Goal: Information Seeking & Learning: Learn about a topic

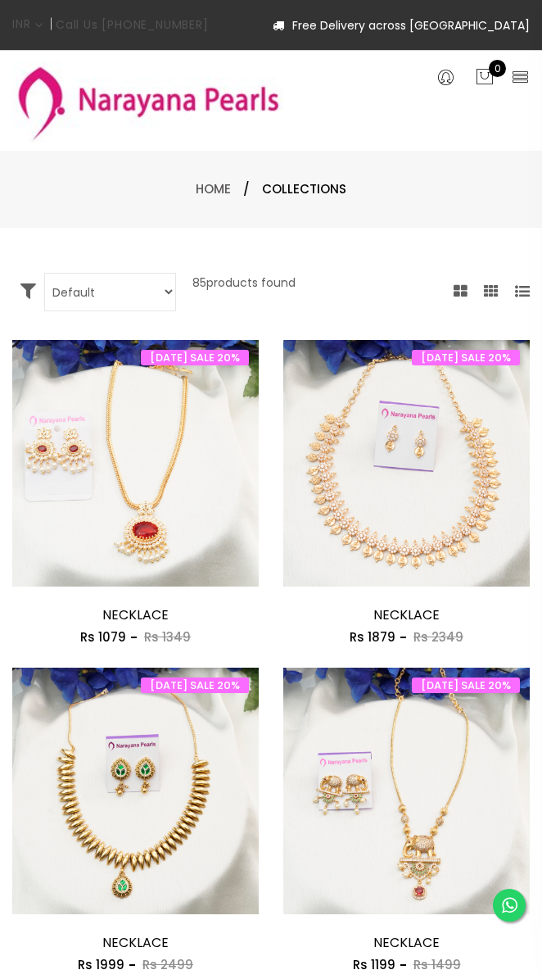
select select "INR"
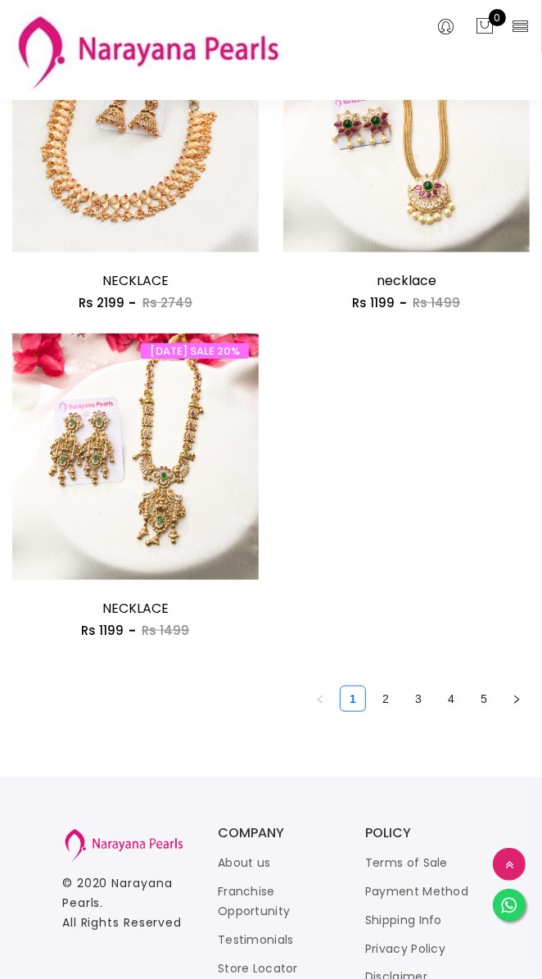
scroll to position [3183, 0]
click at [413, 698] on link "3" at bounding box center [418, 699] width 25 height 25
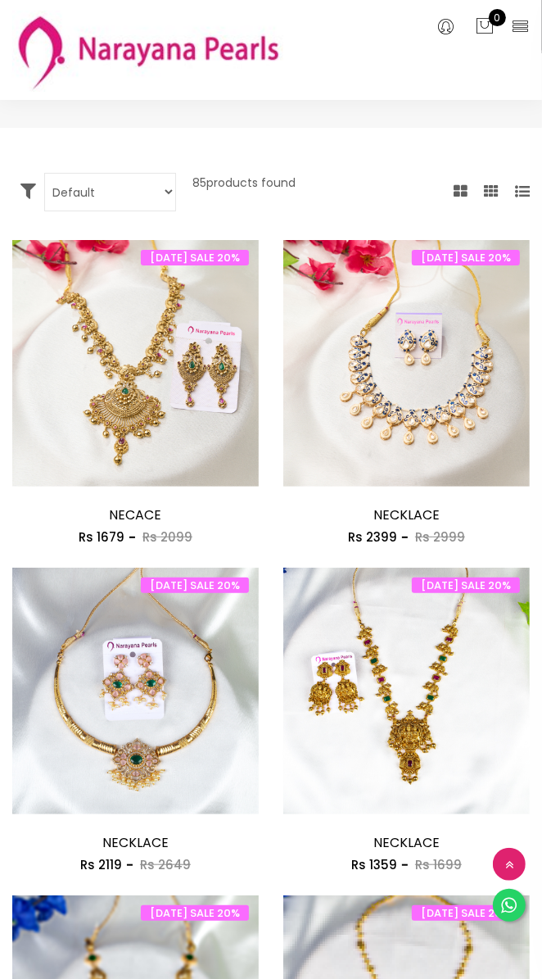
scroll to position [321, 0]
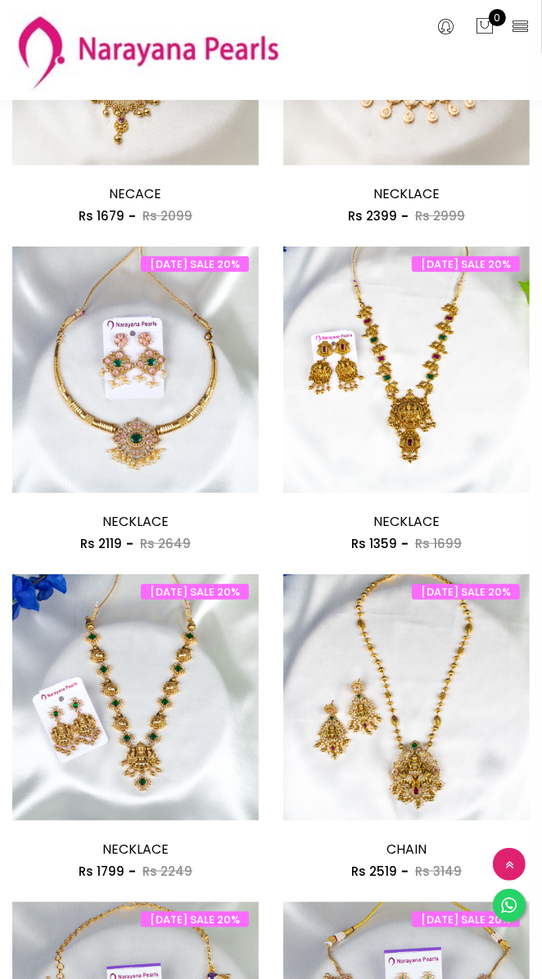
click at [467, 655] on img at bounding box center [406, 714] width 247 height 247
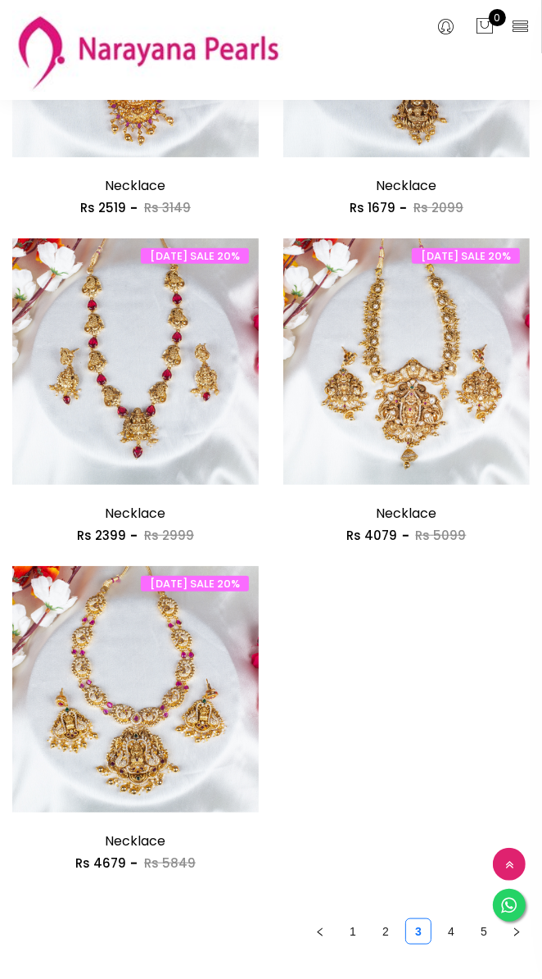
scroll to position [3010, 0]
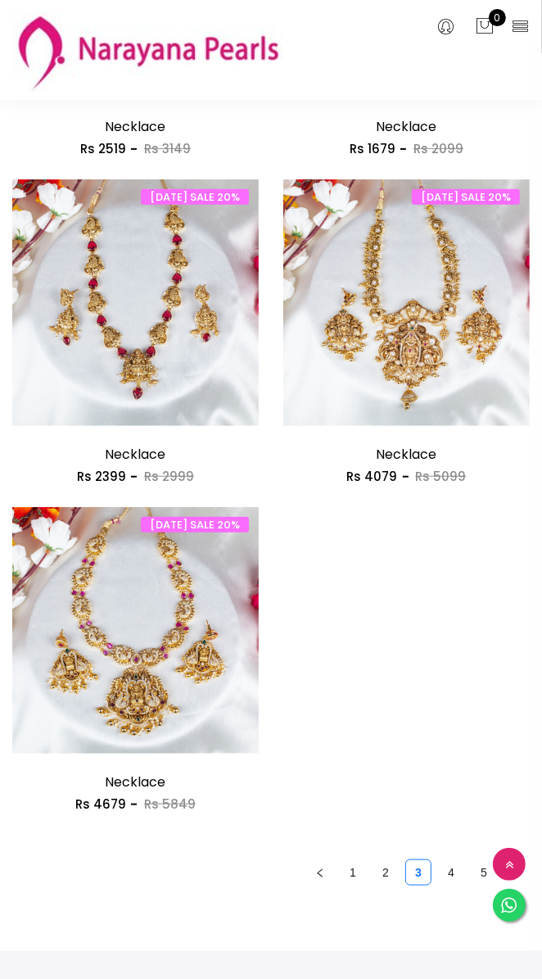
click at [451, 875] on link "4" at bounding box center [451, 872] width 25 height 25
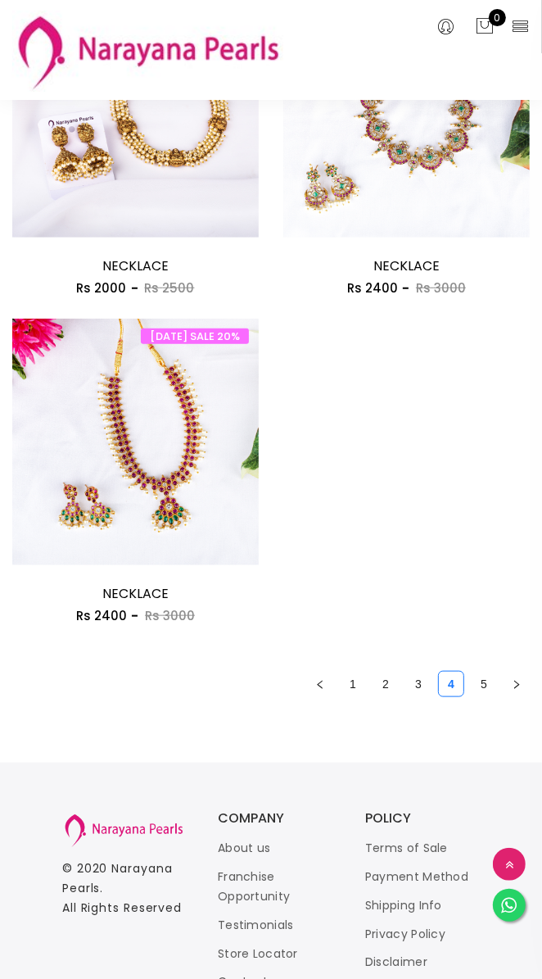
scroll to position [3241, 0]
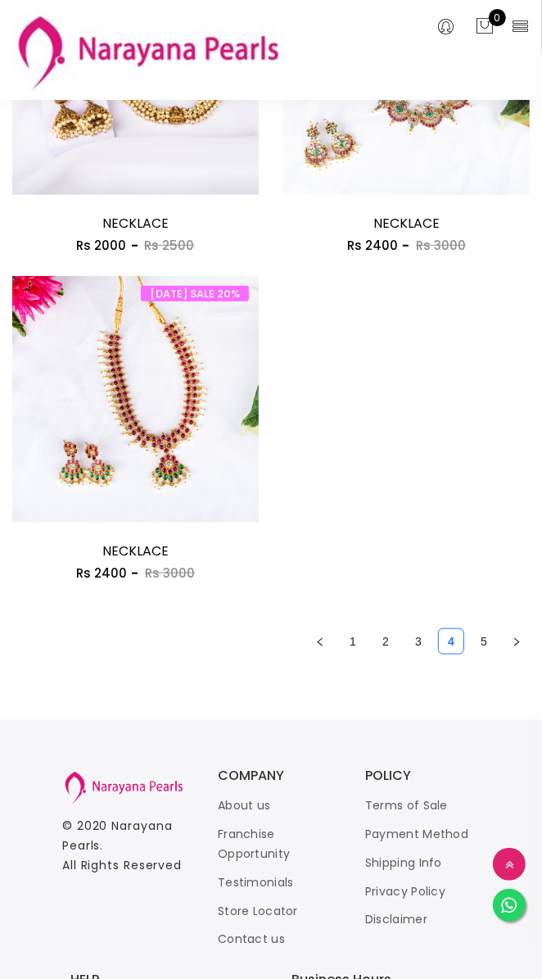
click at [490, 644] on link "5" at bounding box center [484, 641] width 25 height 25
